Goal: Find specific page/section: Find specific page/section

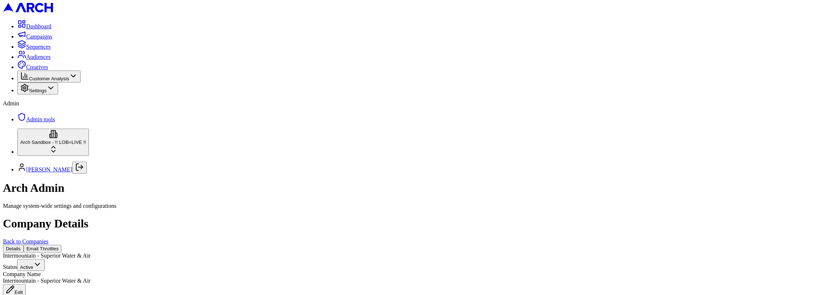
click at [62, 245] on button "Email Throttles" at bounding box center [43, 249] width 38 height 8
